Goal: Transaction & Acquisition: Purchase product/service

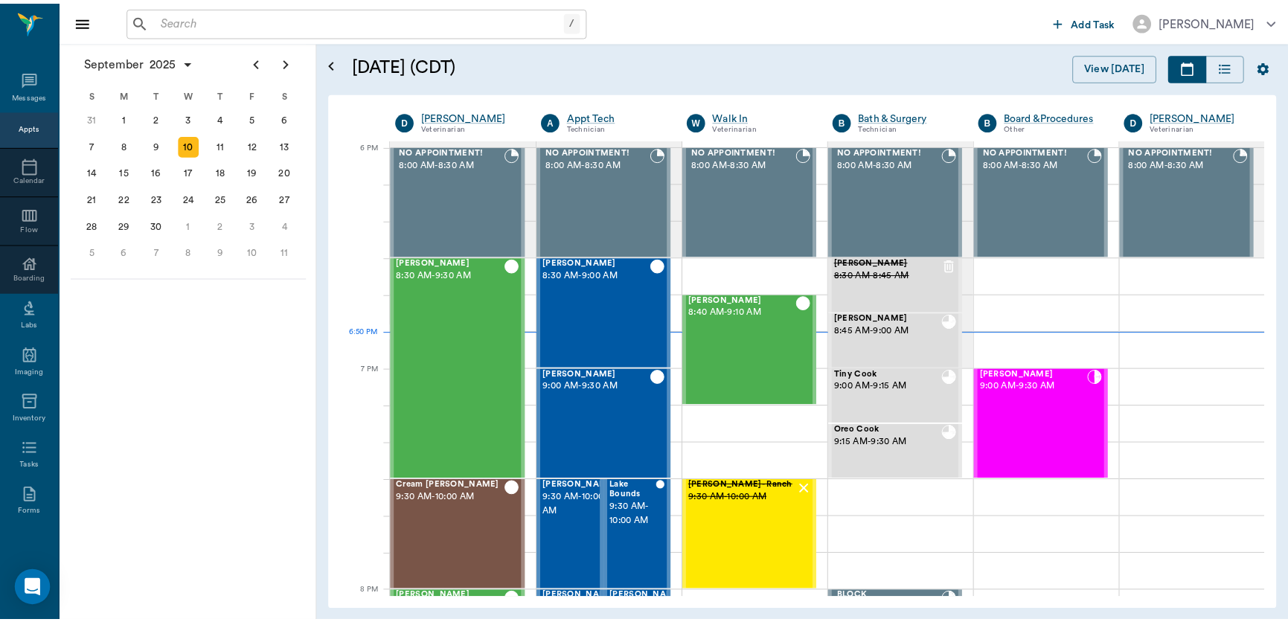
scroll to position [2230, 0]
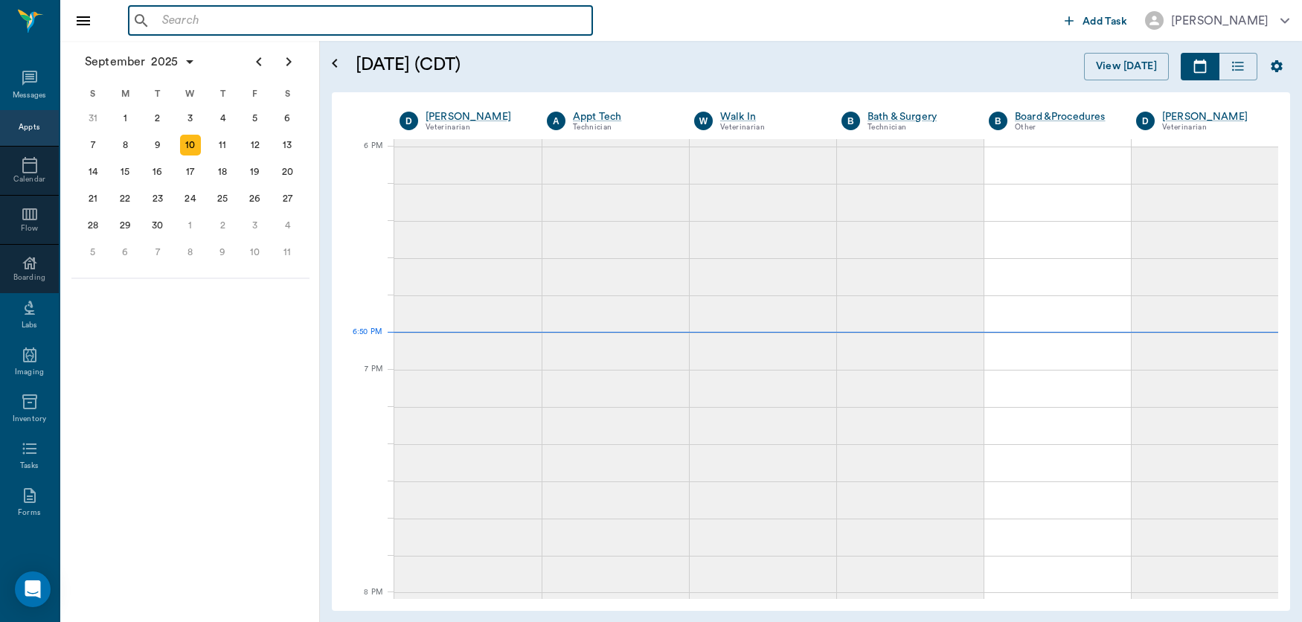
click at [431, 21] on input "text" at bounding box center [371, 20] width 430 height 21
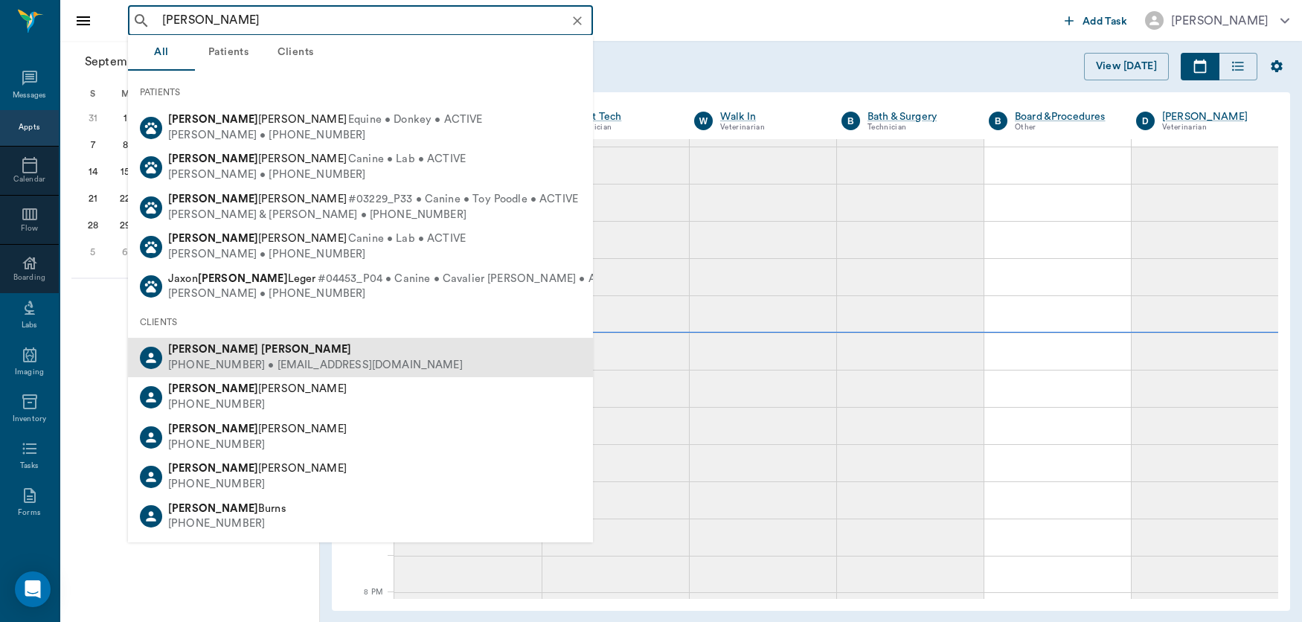
click at [307, 351] on div "[PERSON_NAME]" at bounding box center [315, 350] width 295 height 16
type input "[PERSON_NAME]"
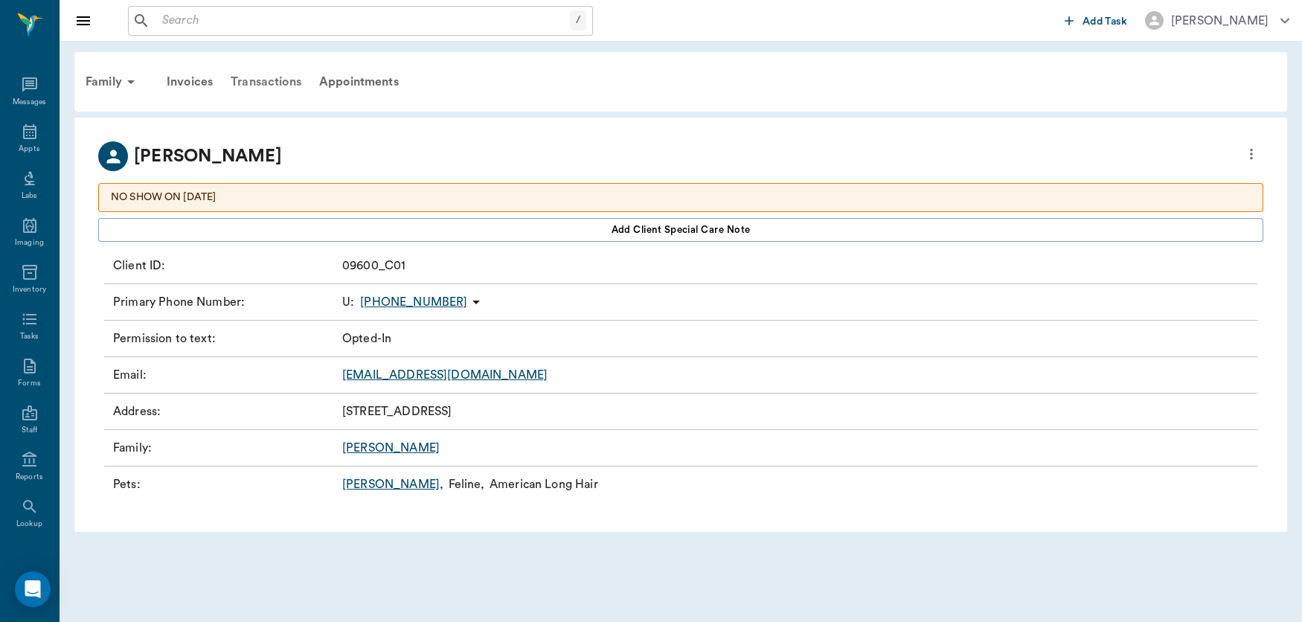
click at [264, 78] on div "Transactions" at bounding box center [266, 82] width 89 height 36
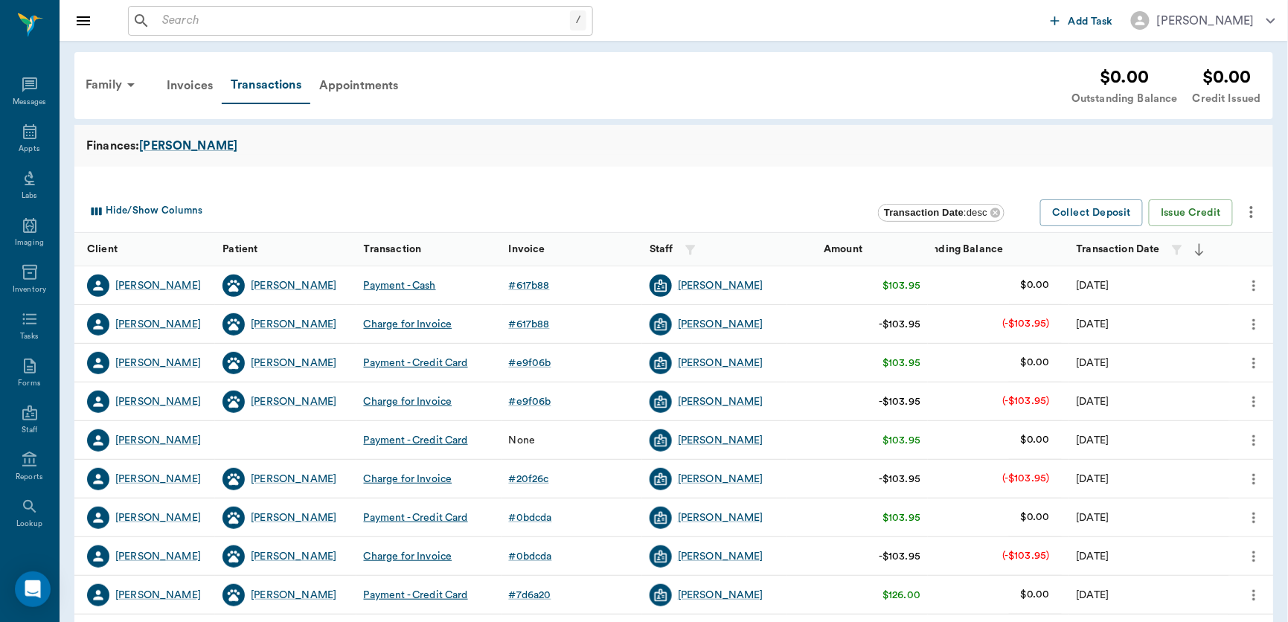
click at [1253, 319] on icon "more" at bounding box center [1253, 323] width 3 height 11
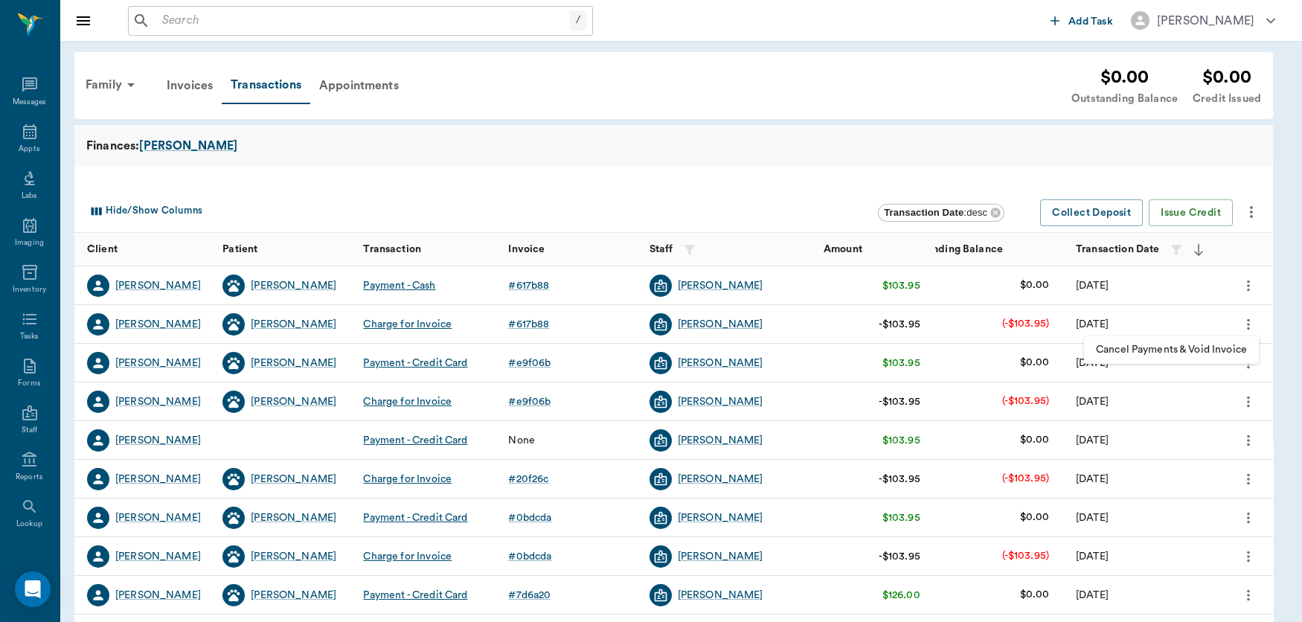
click at [1207, 345] on span "Cancel Payments & Void Invoice" at bounding box center [1171, 350] width 151 height 16
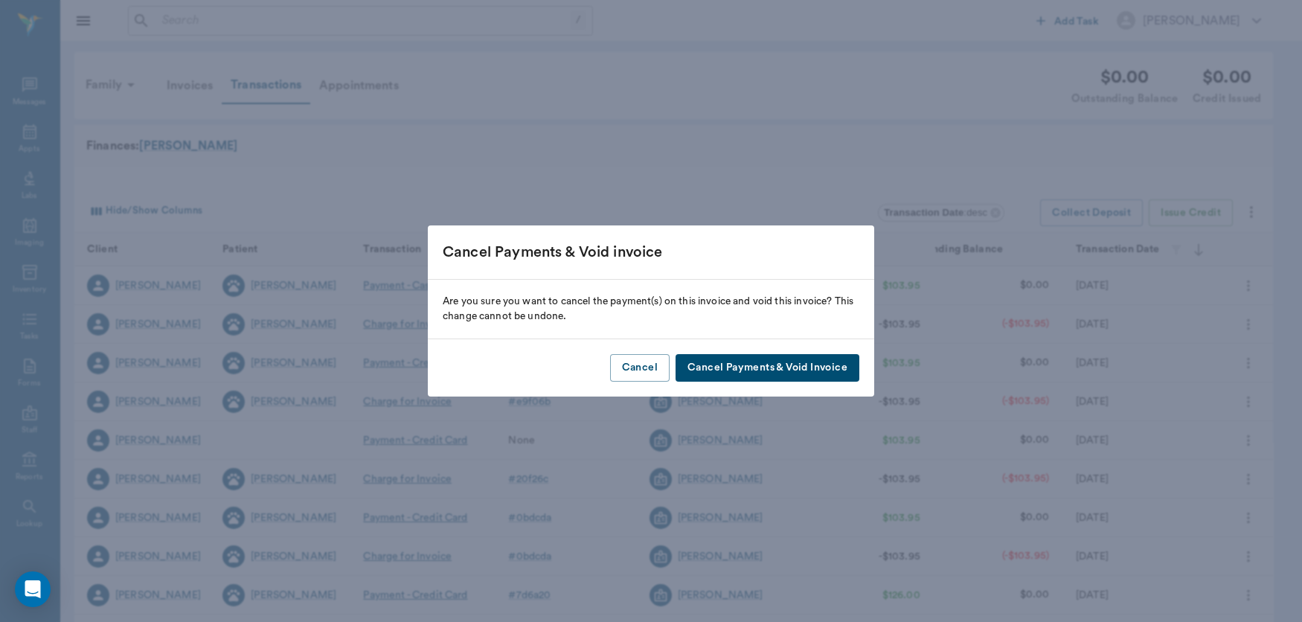
click at [753, 373] on button "Cancel Payments & Void Invoice" at bounding box center [767, 368] width 184 height 28
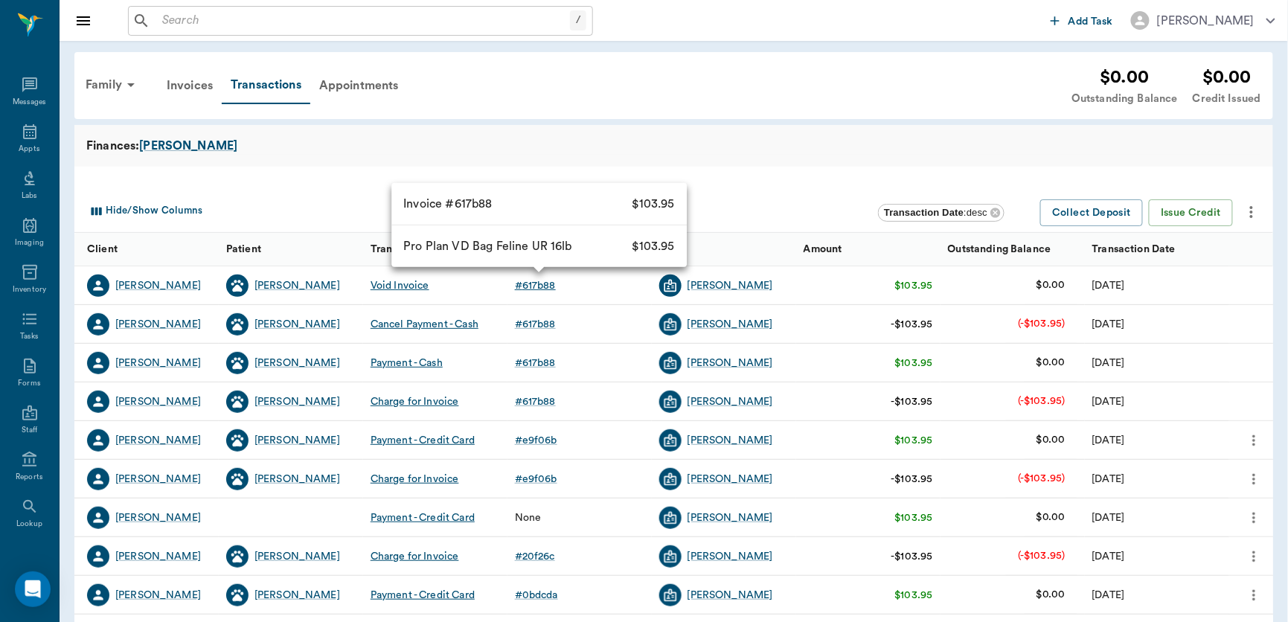
click at [542, 282] on div "# 617b88" at bounding box center [535, 285] width 41 height 15
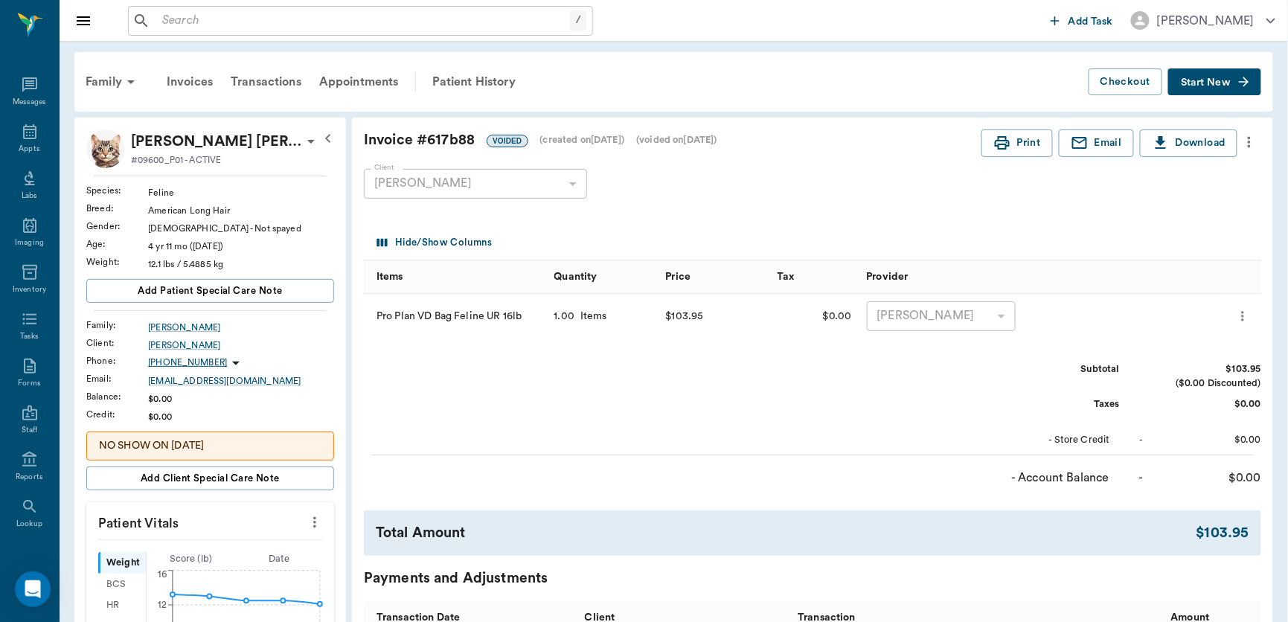
click at [1247, 140] on icon "more" at bounding box center [1249, 142] width 16 height 18
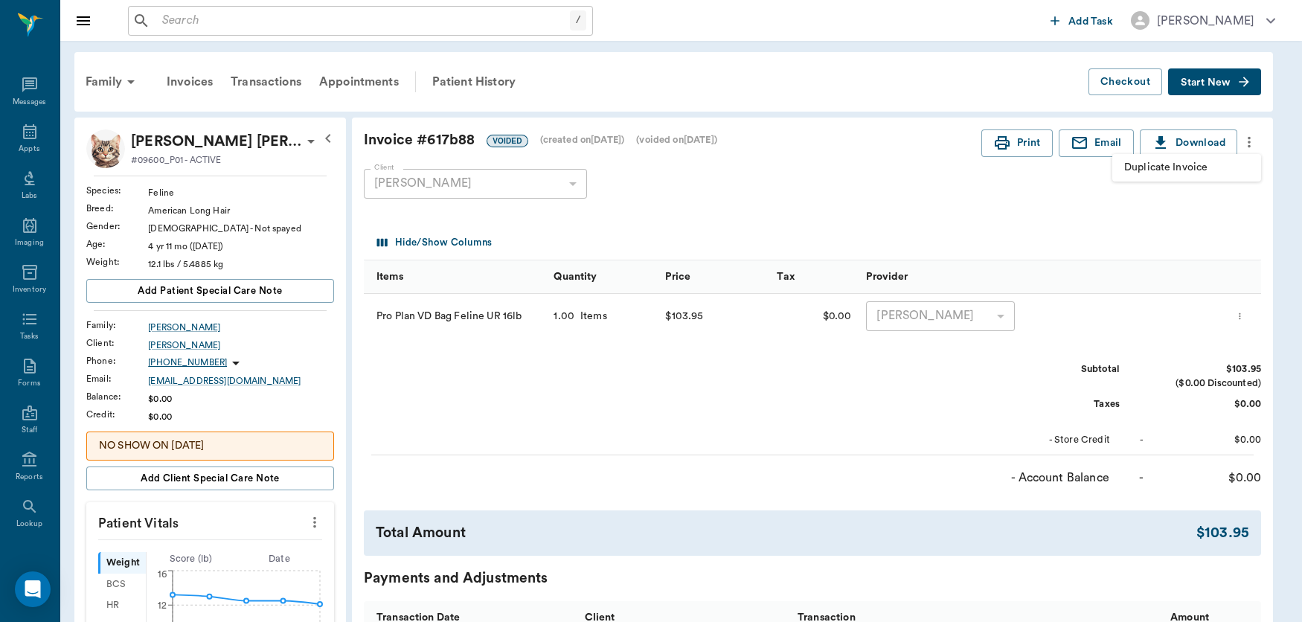
click at [1187, 164] on span "Duplicate Invoice" at bounding box center [1186, 168] width 125 height 16
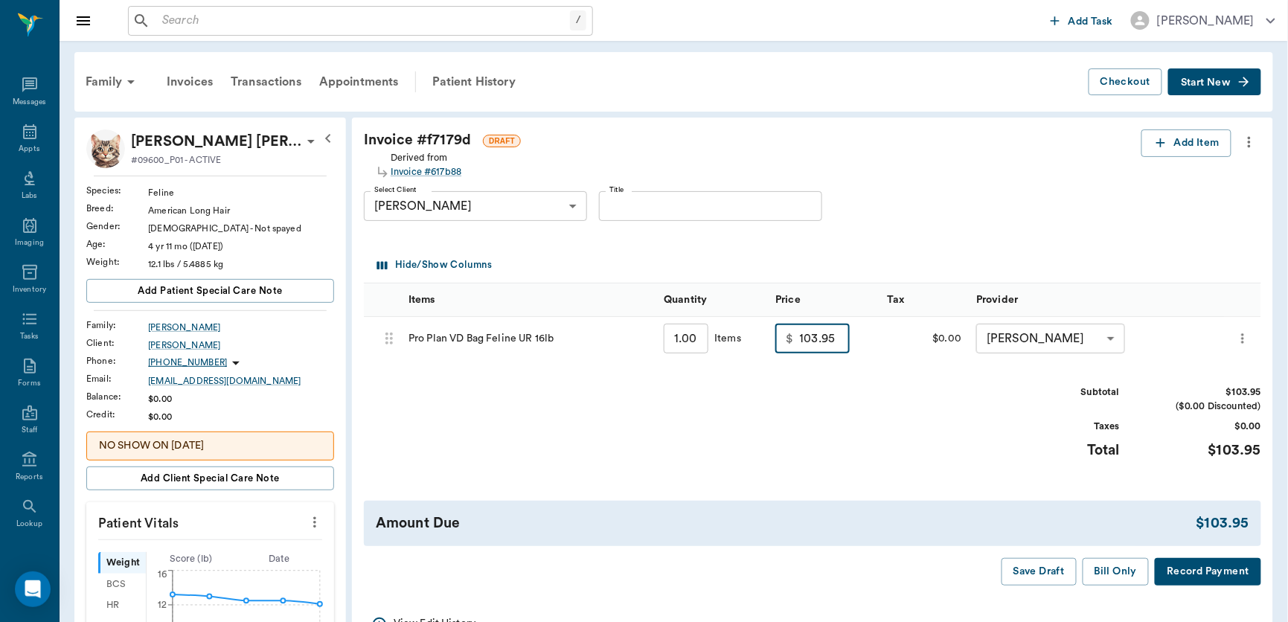
click at [838, 335] on input "103.95" at bounding box center [825, 339] width 51 height 30
type input "0.00"
